Goal: Find contact information: Find contact information

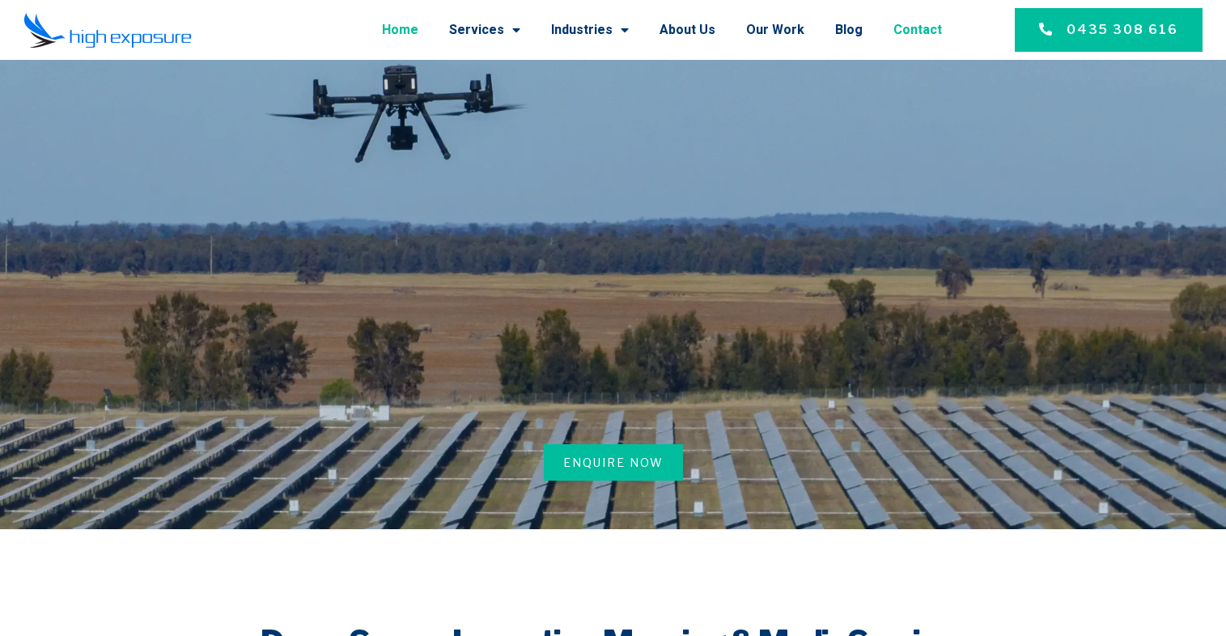
click at [923, 29] on link "Contact" at bounding box center [918, 30] width 49 height 42
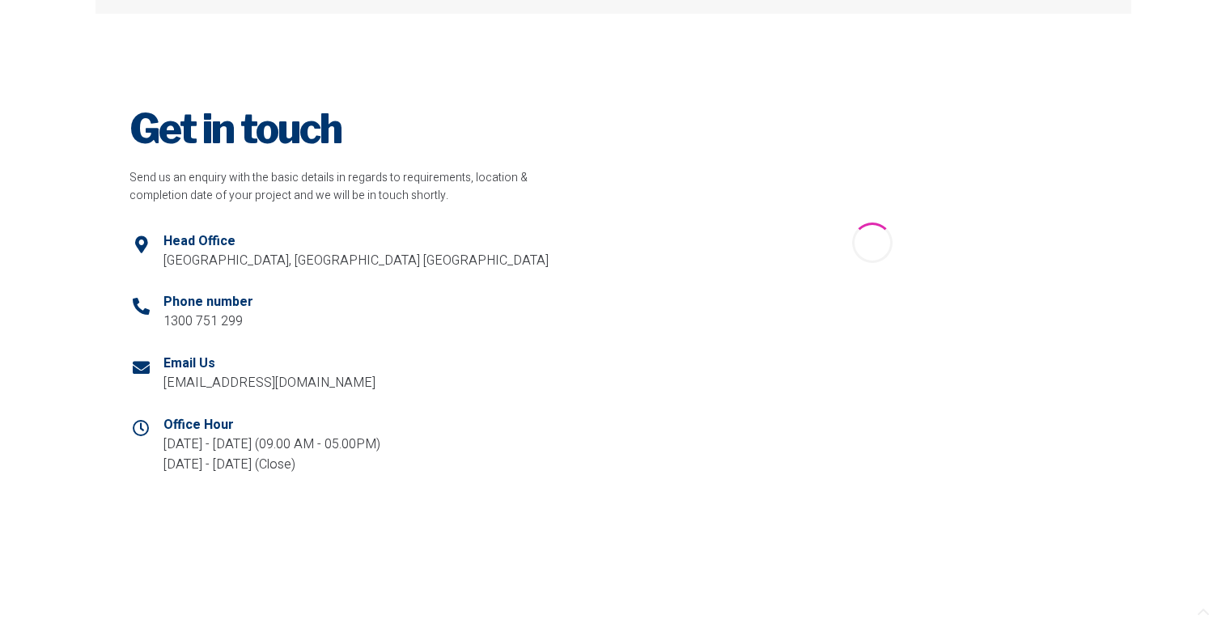
scroll to position [663, 0]
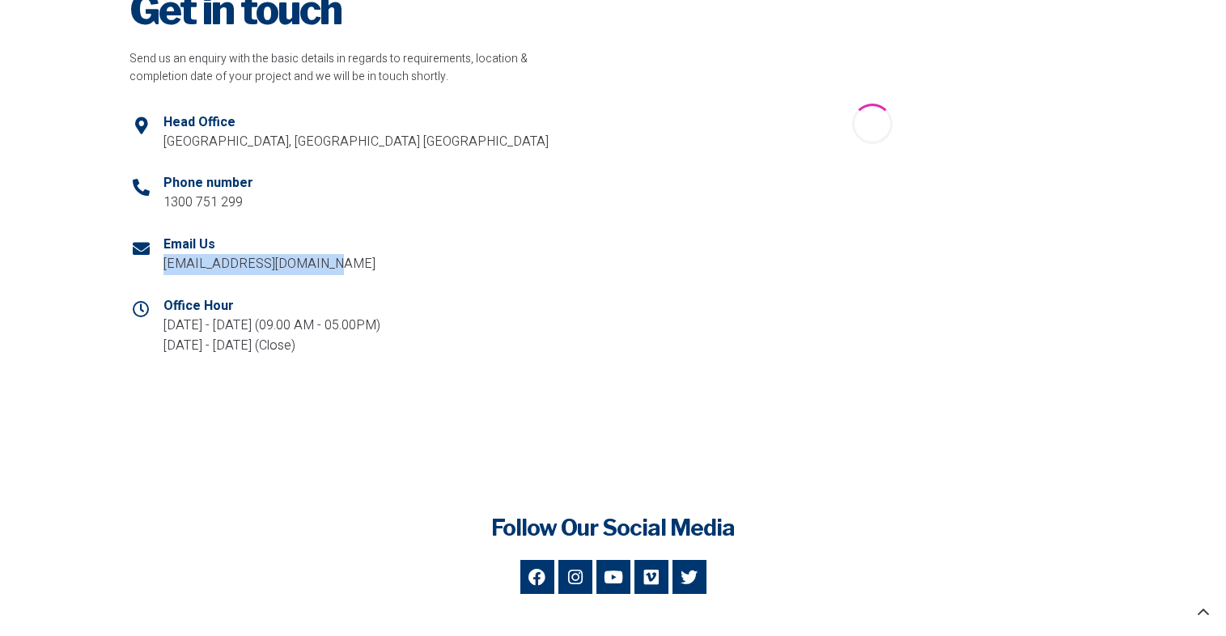
drag, startPoint x: 337, startPoint y: 268, endPoint x: 164, endPoint y: 266, distance: 173.3
click at [164, 266] on li "Email Us info@highexposure.com.au" at bounding box center [355, 256] width 450 height 62
copy p "[EMAIL_ADDRESS][DOMAIN_NAME]"
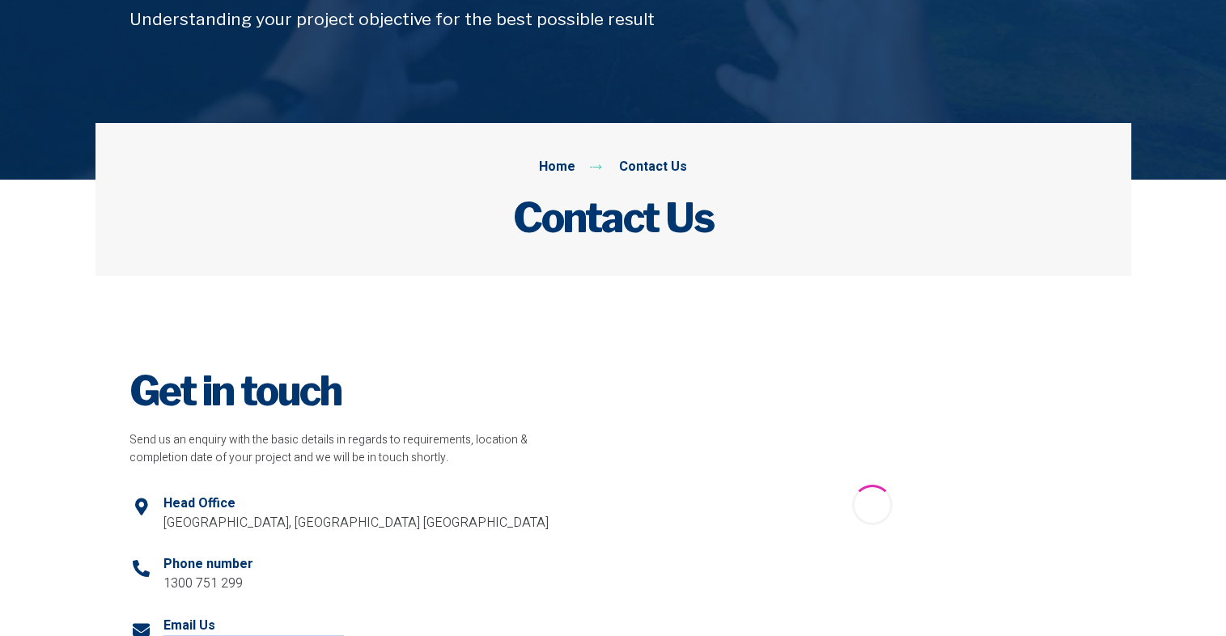
scroll to position [641, 0]
